Goal: Task Accomplishment & Management: Complete application form

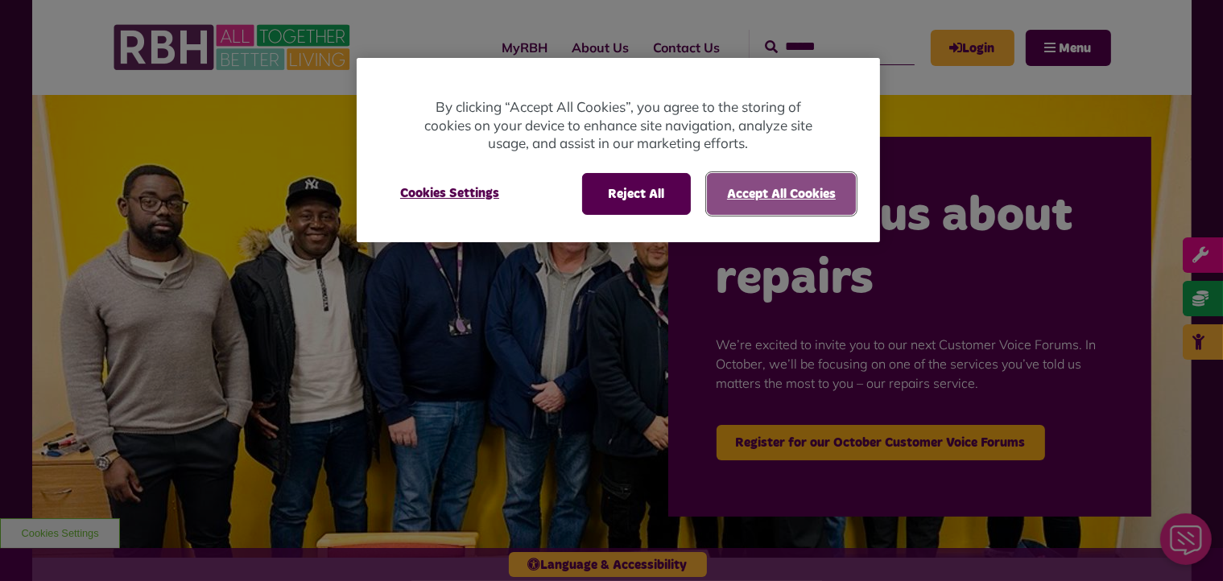
click at [755, 184] on button "Accept All Cookies" at bounding box center [781, 194] width 149 height 42
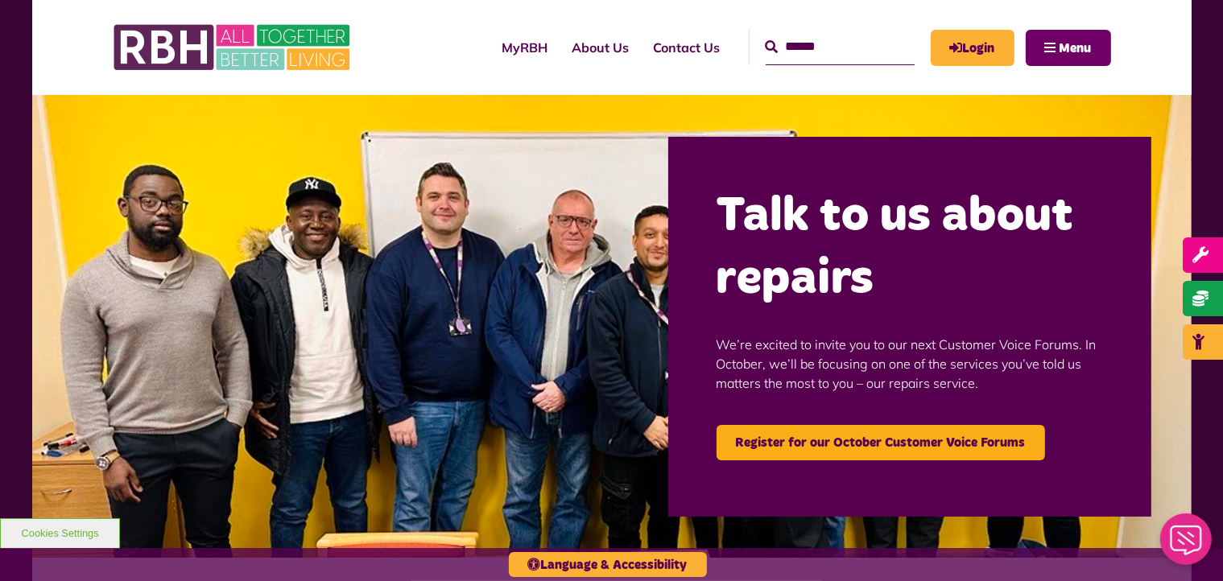
click at [1085, 42] on span "Menu" at bounding box center [1076, 48] width 32 height 13
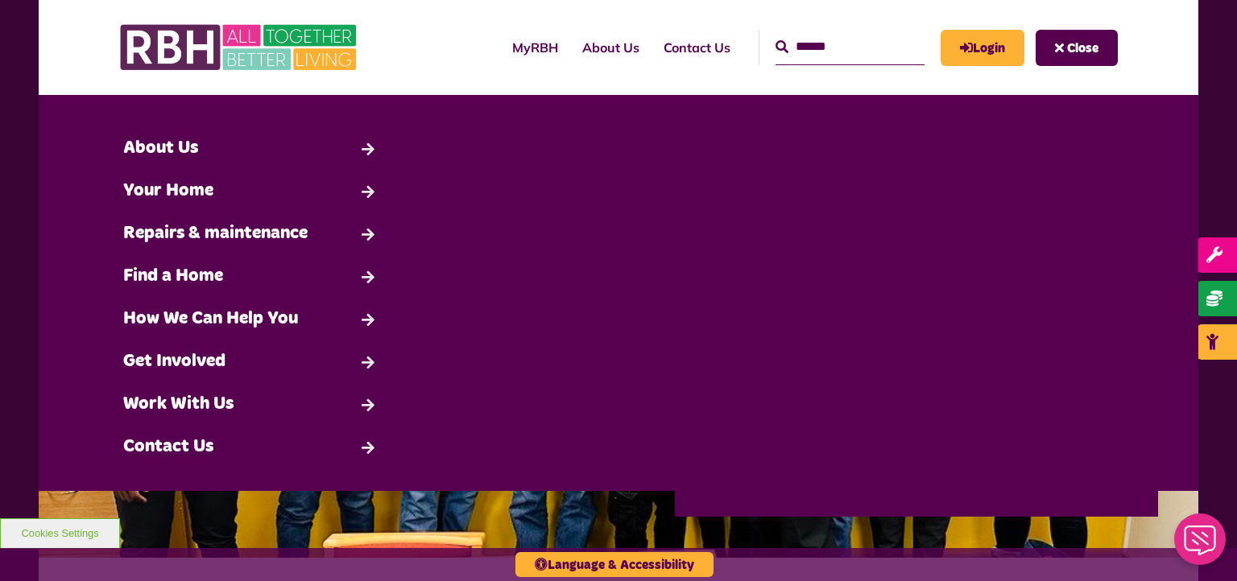
click at [562, 141] on div "Search About Us Back" at bounding box center [618, 297] width 1103 height 341
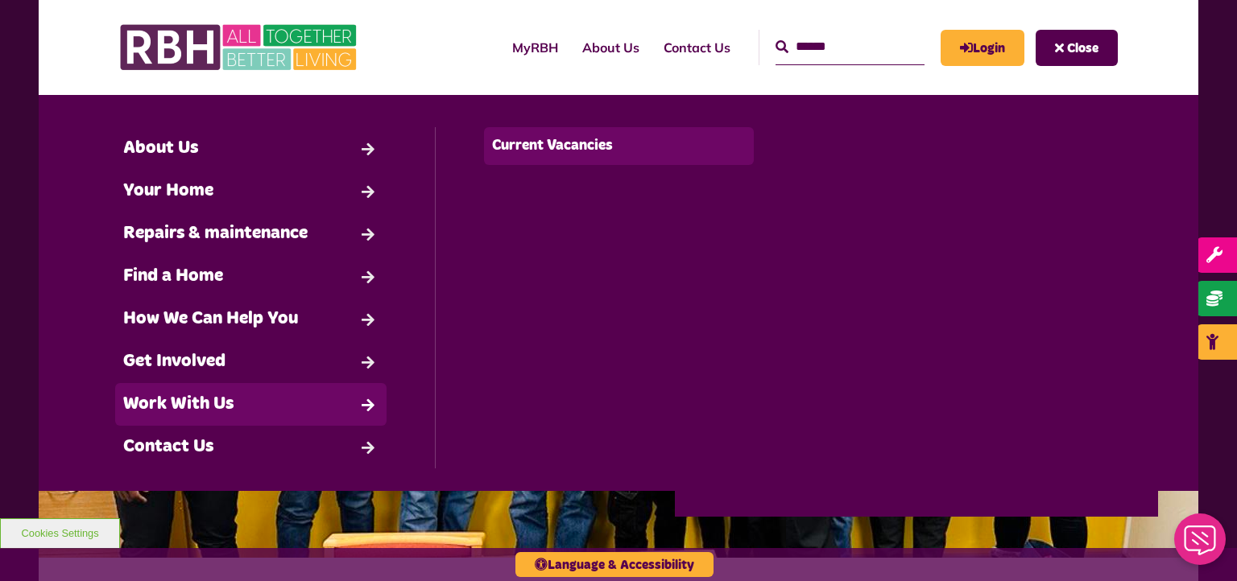
click at [544, 151] on link "Current Vacancies" at bounding box center [619, 146] width 271 height 38
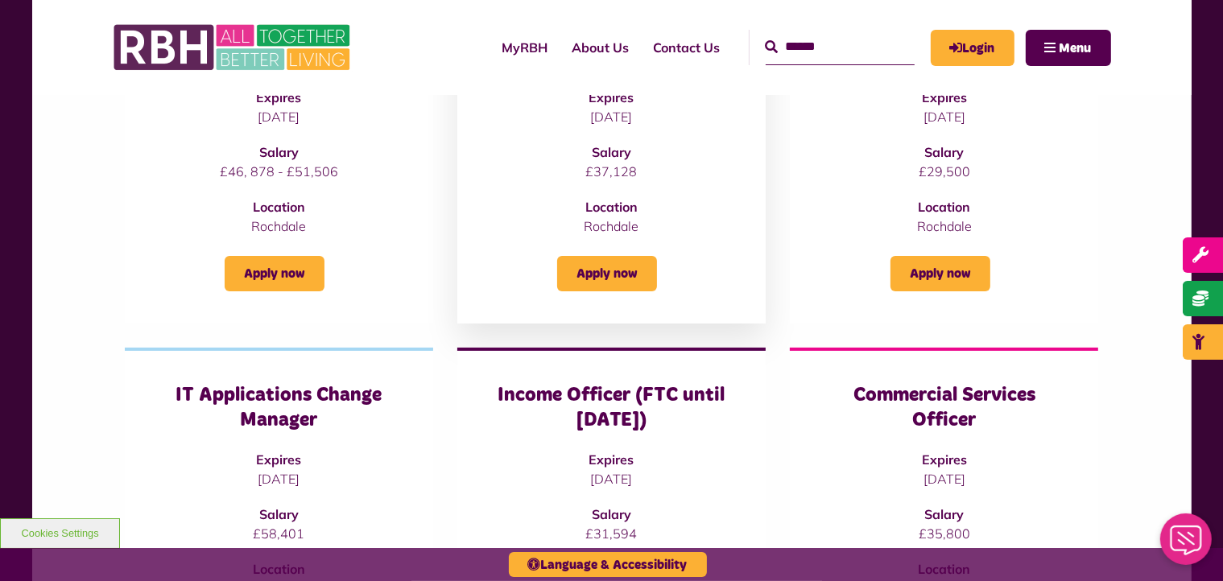
scroll to position [242, 0]
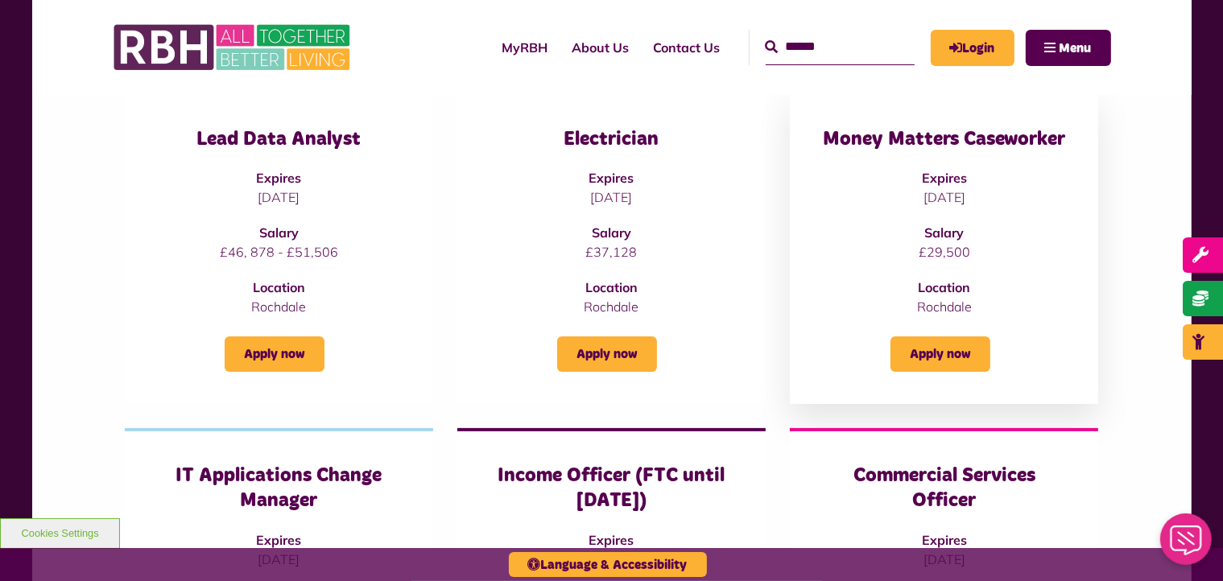
click at [863, 120] on div "Money Matters Caseworker Expires [DATE] Salary £29,500 Location [GEOGRAPHIC_DAT…" at bounding box center [944, 248] width 308 height 312
click at [865, 130] on h3 "Money Matters Caseworker" at bounding box center [944, 139] width 244 height 25
click at [959, 358] on link "Apply now" at bounding box center [941, 354] width 100 height 35
